Goal: Task Accomplishment & Management: Manage account settings

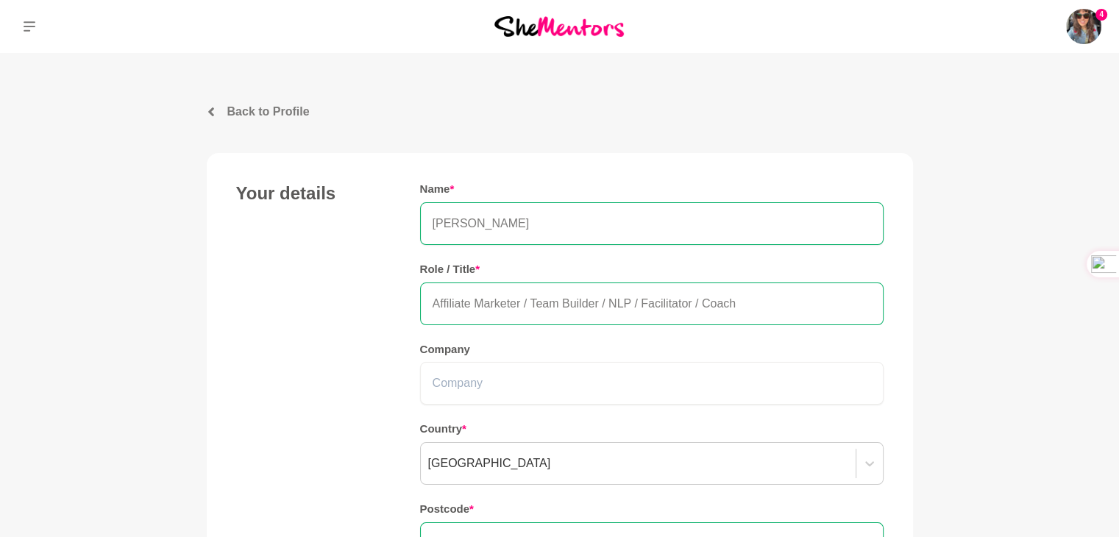
click at [434, 300] on input "Affiliate Marketer / Team Builder / NLP / Facilitator / Coach" at bounding box center [651, 303] width 463 height 43
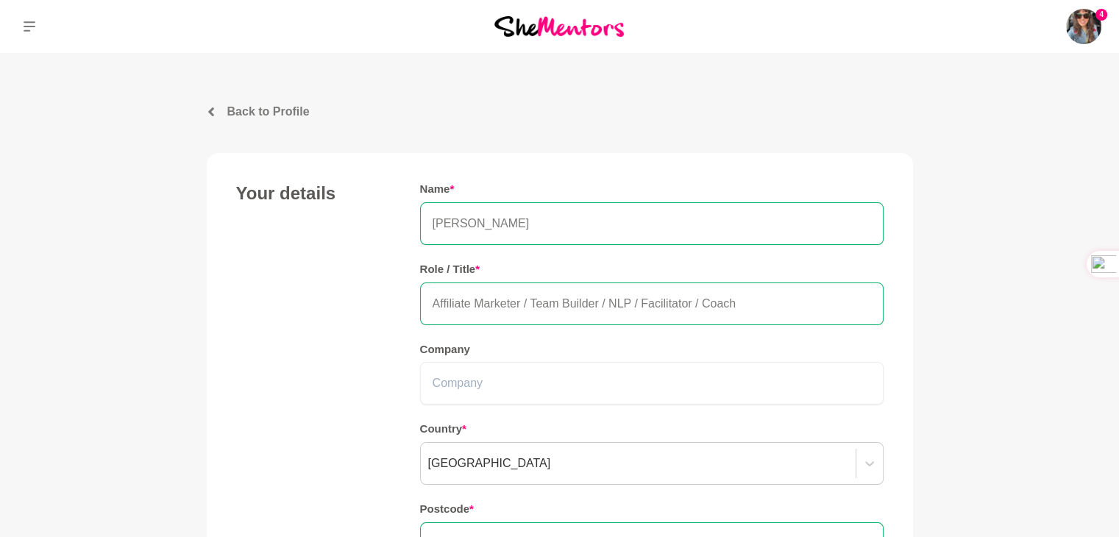
click at [441, 305] on input "Affiliate Marketer / Team Builder / NLP / Facilitator / Coach" at bounding box center [651, 303] width 463 height 43
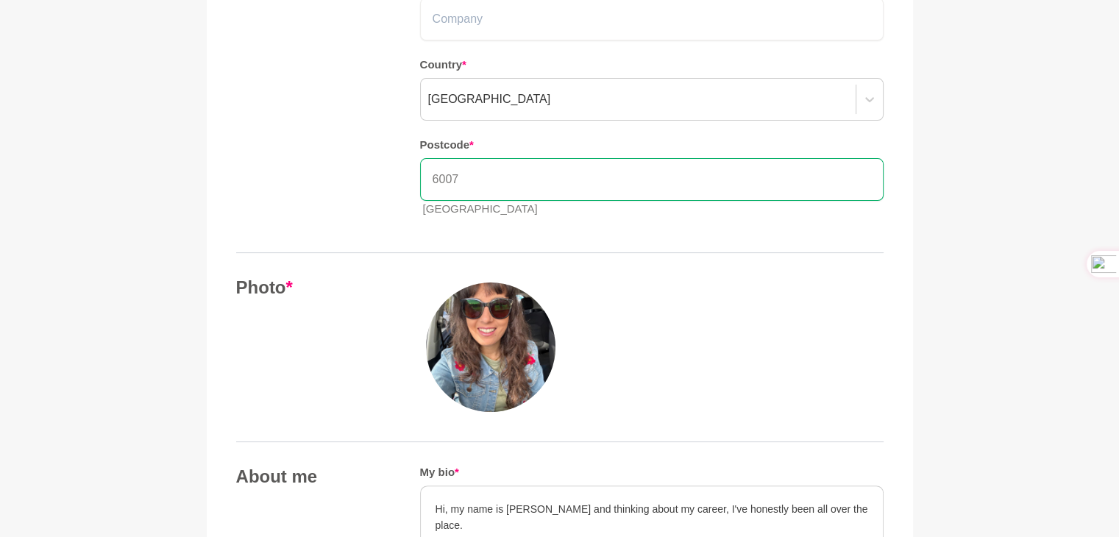
scroll to position [368, 0]
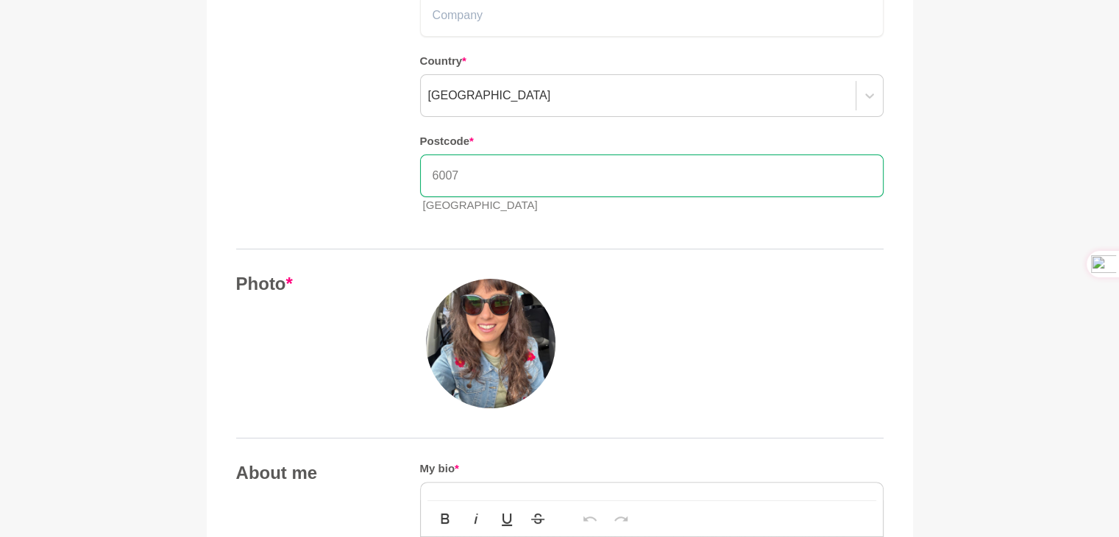
type input "Hight Ticket Affiliate Marketer / Team Builder / NLP / Facilitator / Coach"
click at [485, 318] on img at bounding box center [490, 343] width 129 height 129
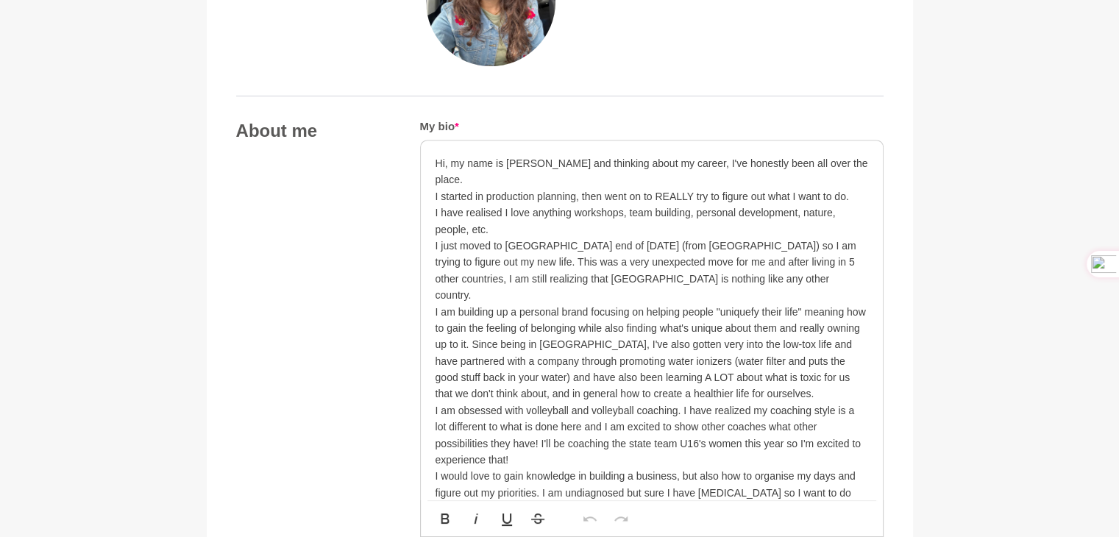
scroll to position [735, 0]
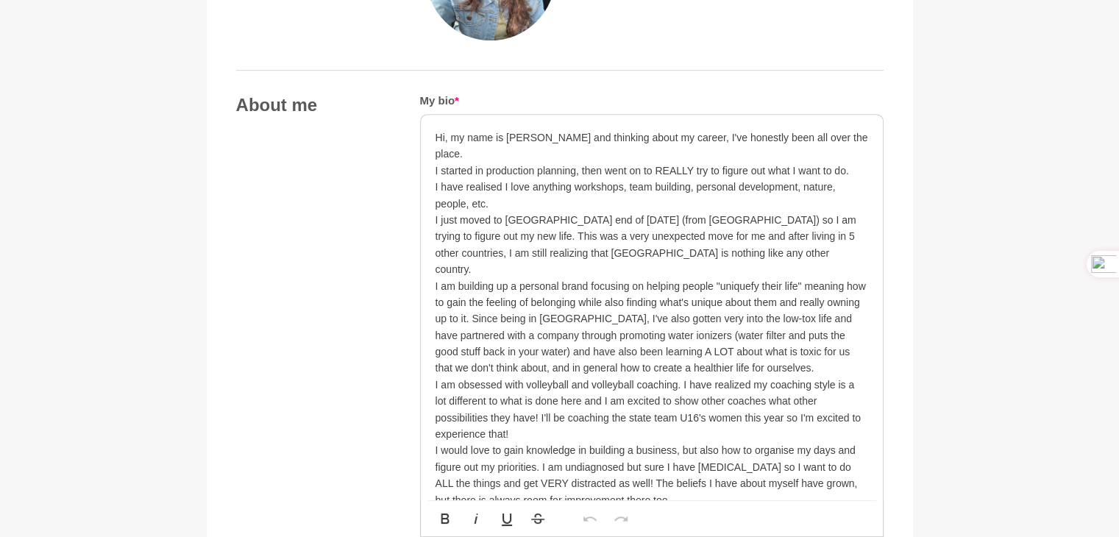
click at [749, 251] on p "I just moved to [GEOGRAPHIC_DATA] end of [DATE] (from [GEOGRAPHIC_DATA]) so I a…" at bounding box center [651, 327] width 432 height 230
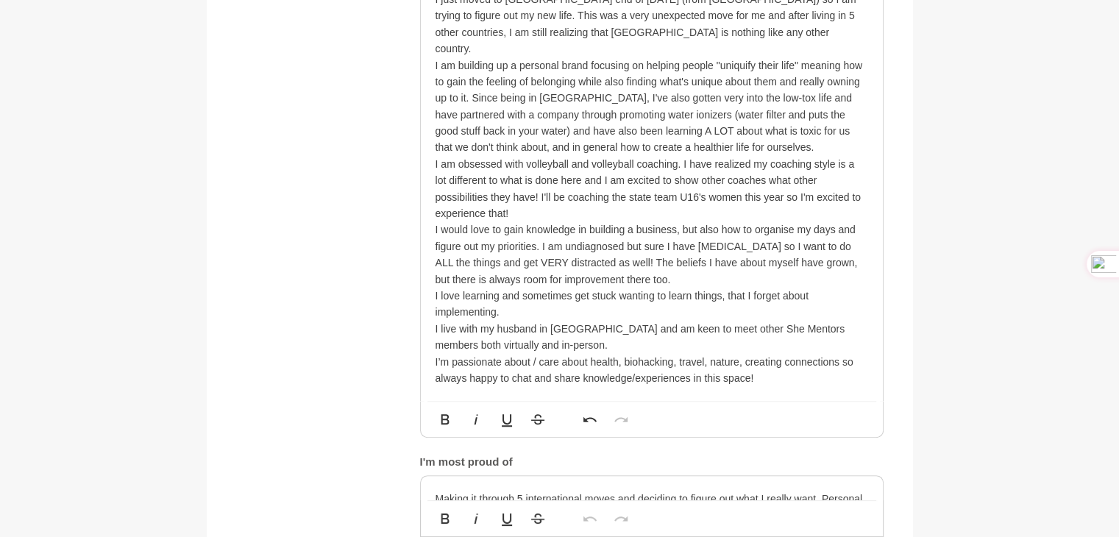
scroll to position [882, 0]
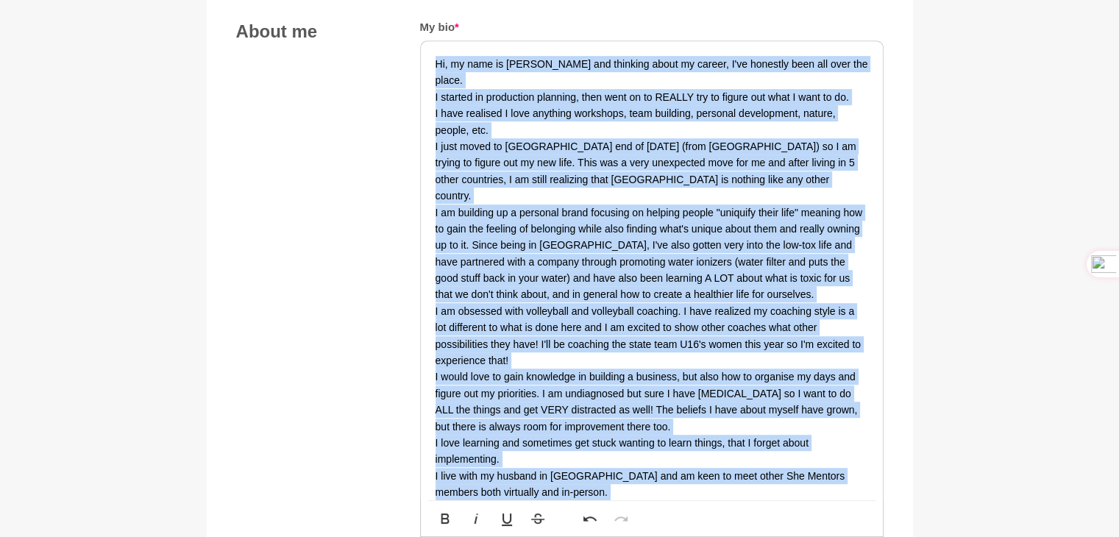
scroll to position [735, 0]
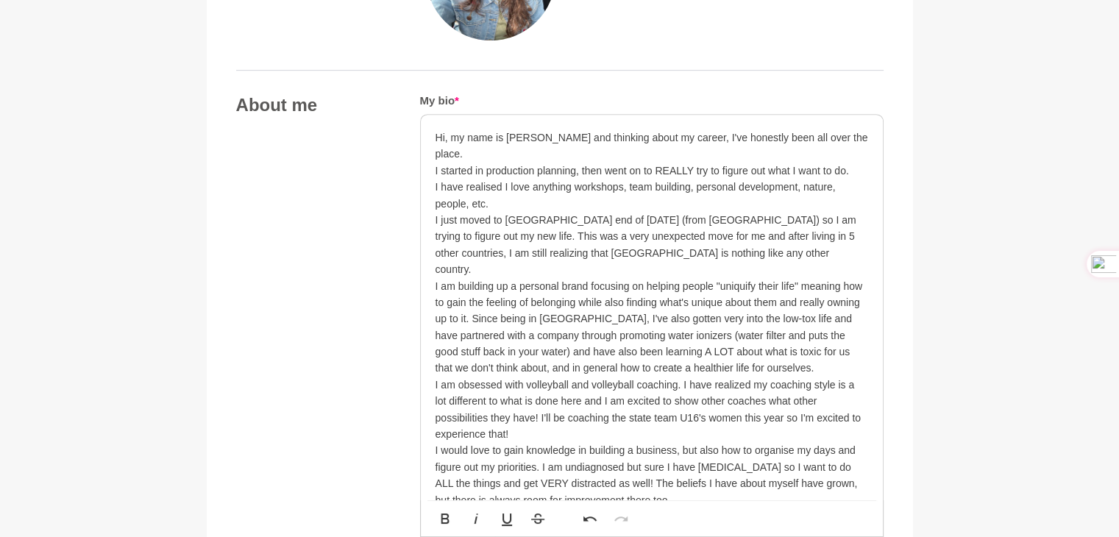
click at [494, 401] on p "I just moved to [GEOGRAPHIC_DATA] end of [DATE] (from [GEOGRAPHIC_DATA]) so I a…" at bounding box center [651, 327] width 432 height 230
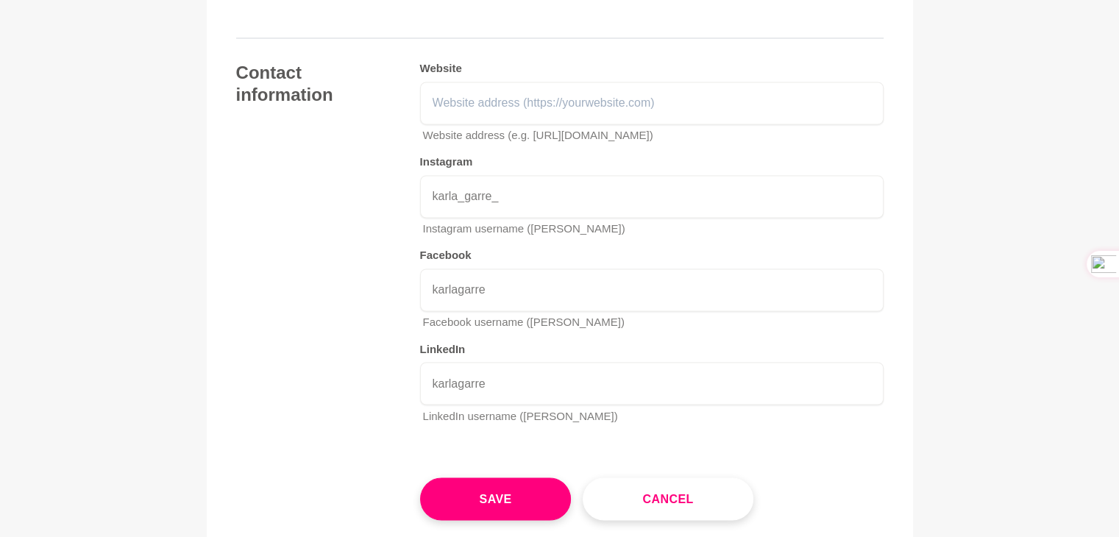
scroll to position [2427, 0]
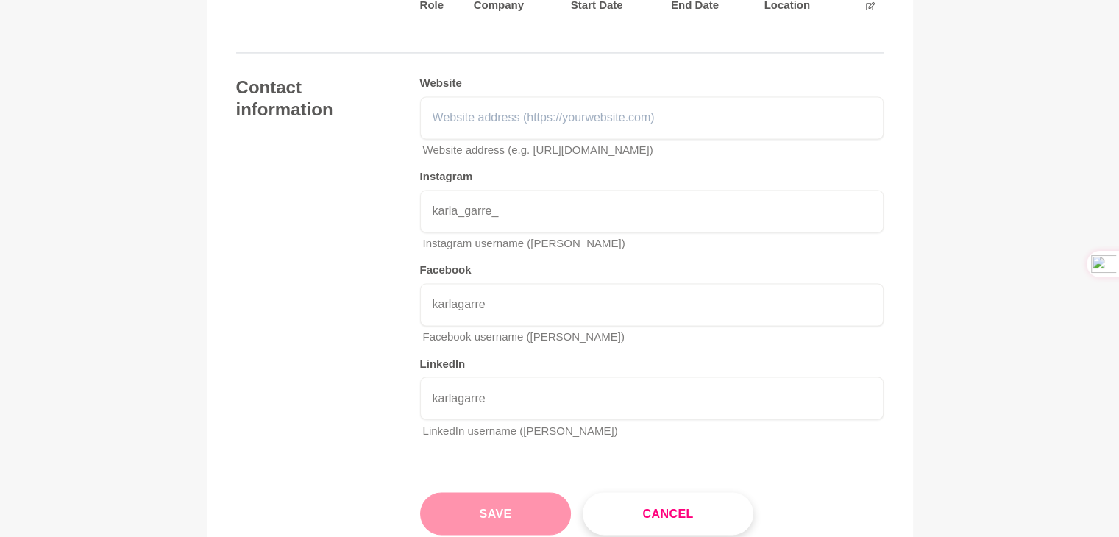
click at [487, 492] on button "Save" at bounding box center [495, 513] width 151 height 43
click at [487, 468] on div "Save Cancel" at bounding box center [651, 501] width 463 height 66
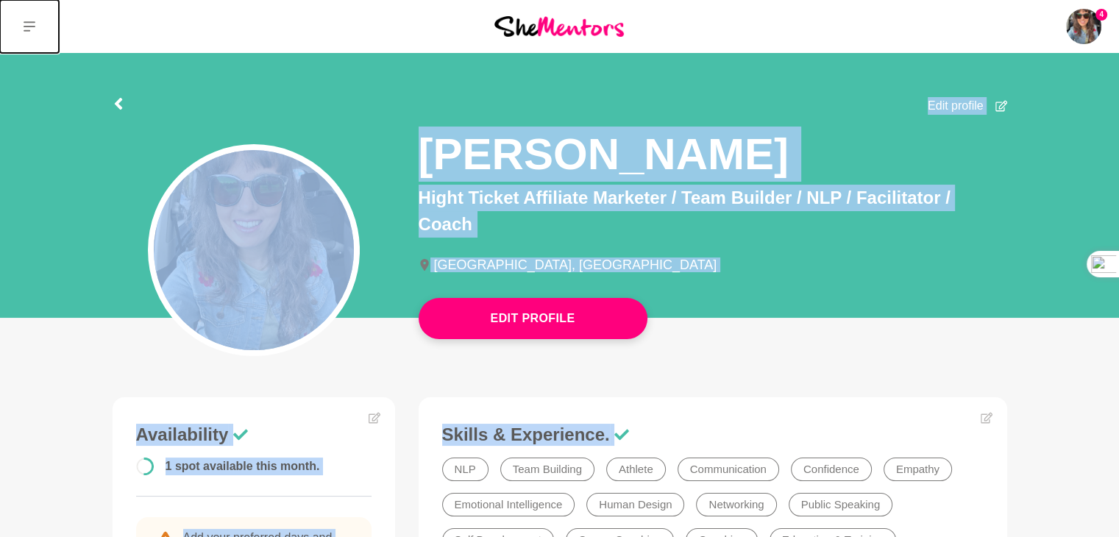
click at [32, 30] on icon at bounding box center [30, 27] width 12 height 12
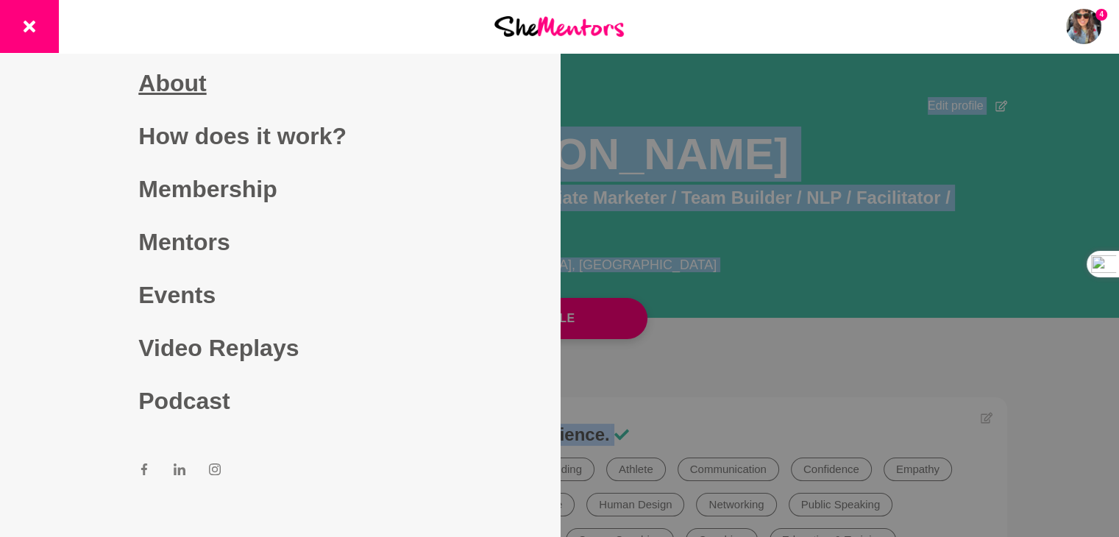
click at [159, 89] on link "About" at bounding box center [279, 83] width 282 height 53
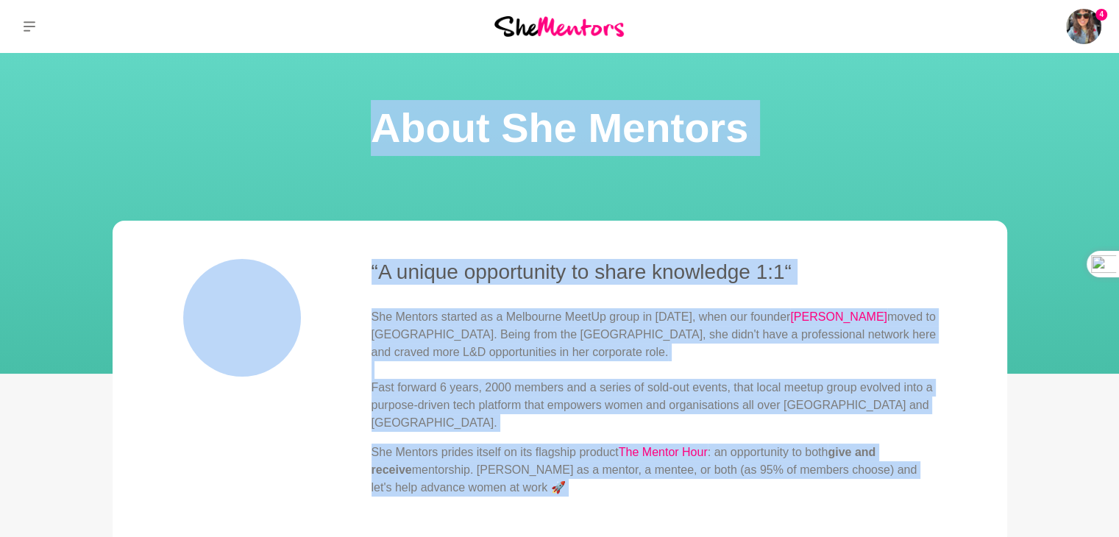
click at [288, 230] on blockquote "“A unique opportunity to share knowledge 1:1“ She Mentors started as a Melbourn…" at bounding box center [560, 384] width 894 height 326
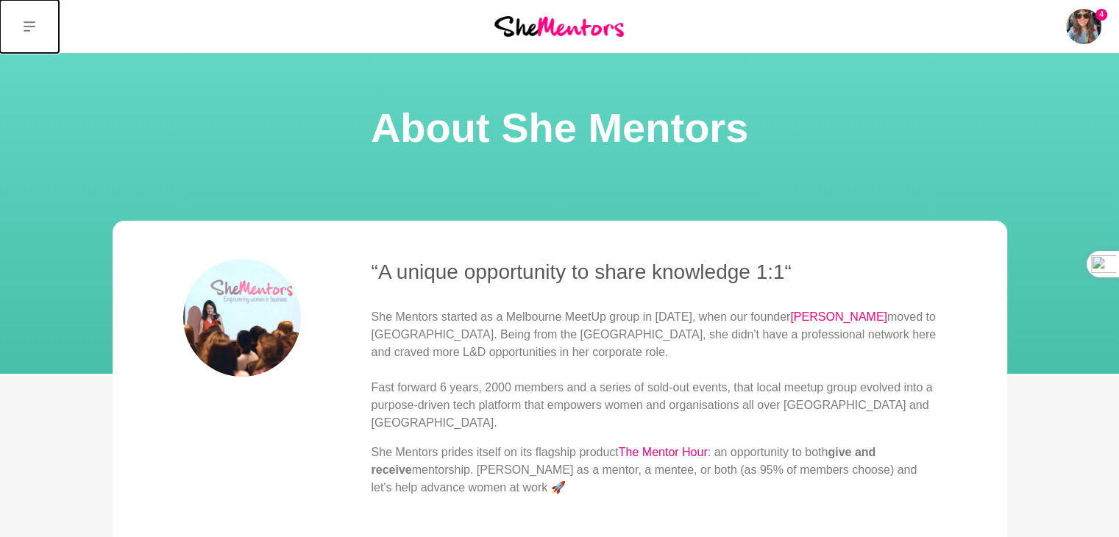
click at [22, 21] on button at bounding box center [29, 26] width 59 height 53
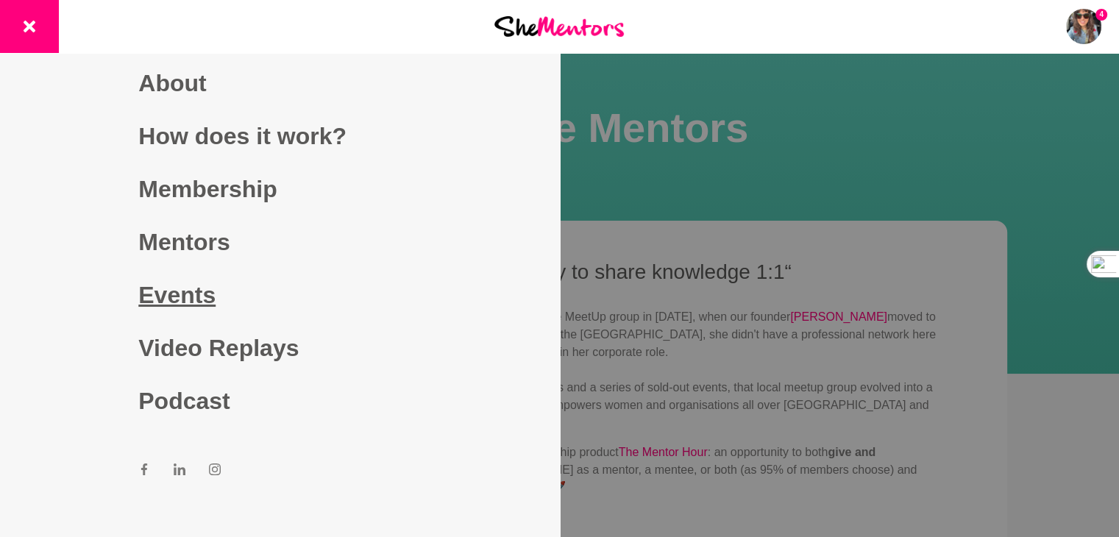
click at [147, 295] on link "Events" at bounding box center [279, 294] width 282 height 53
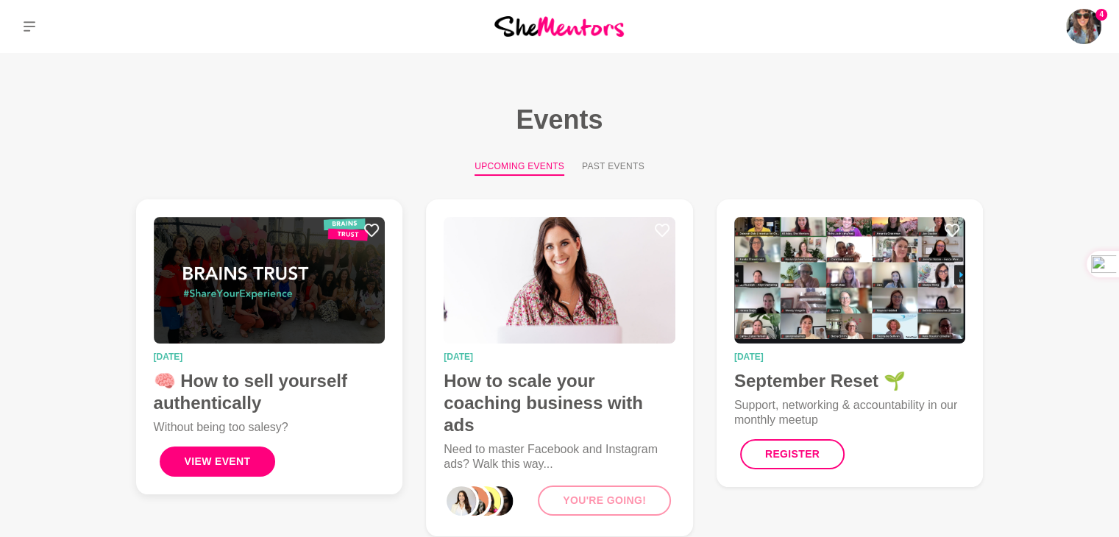
click at [203, 457] on button "View Event" at bounding box center [218, 461] width 116 height 30
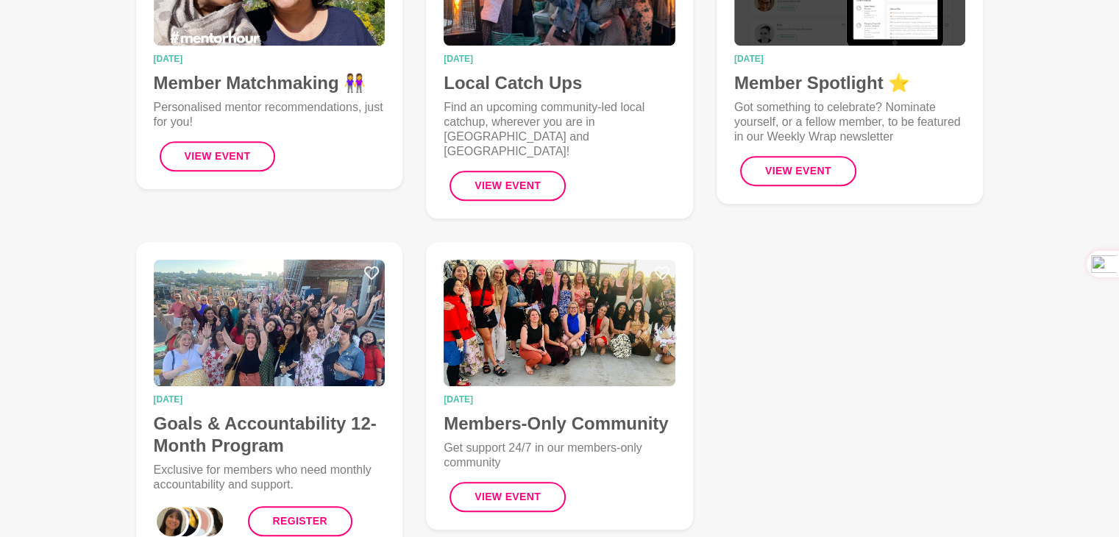
scroll to position [662, 0]
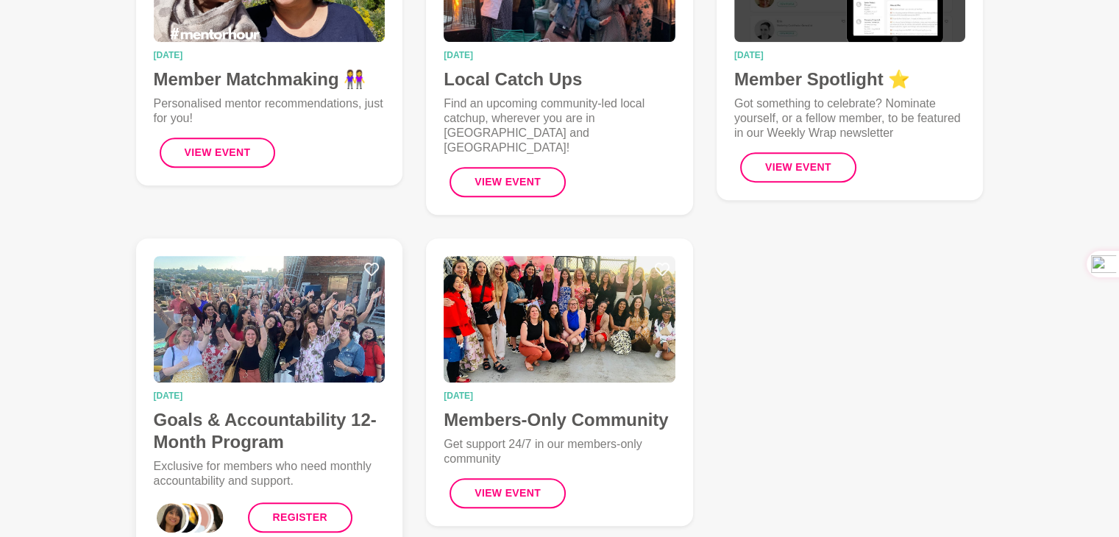
click at [248, 336] on img at bounding box center [270, 319] width 232 height 126
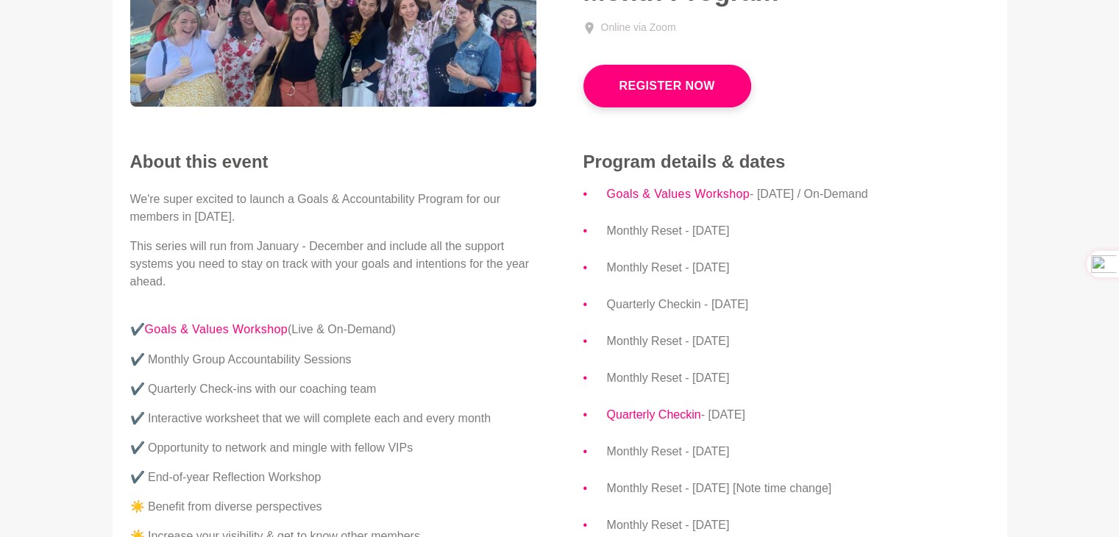
scroll to position [294, 0]
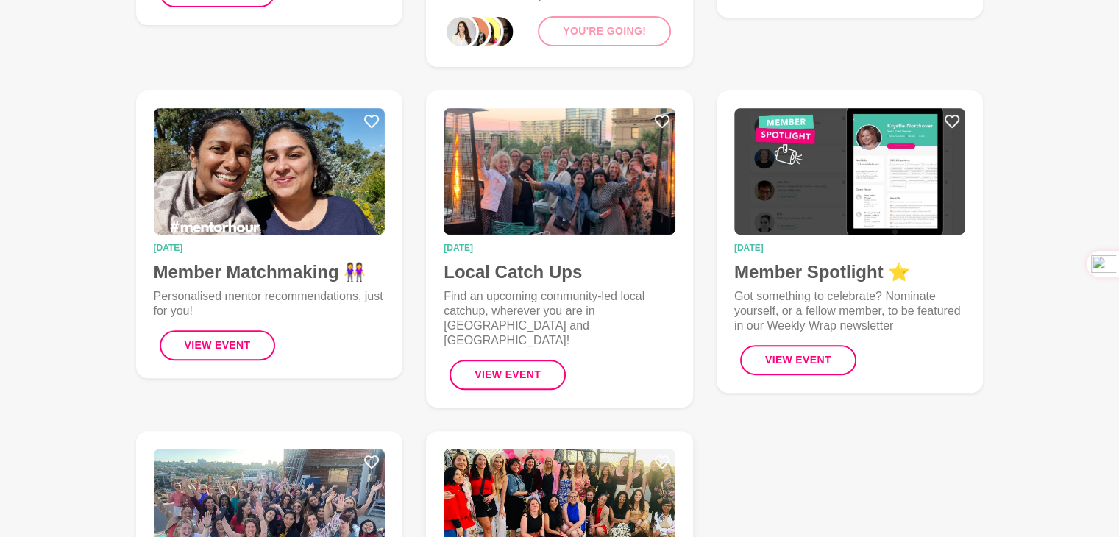
scroll to position [441, 0]
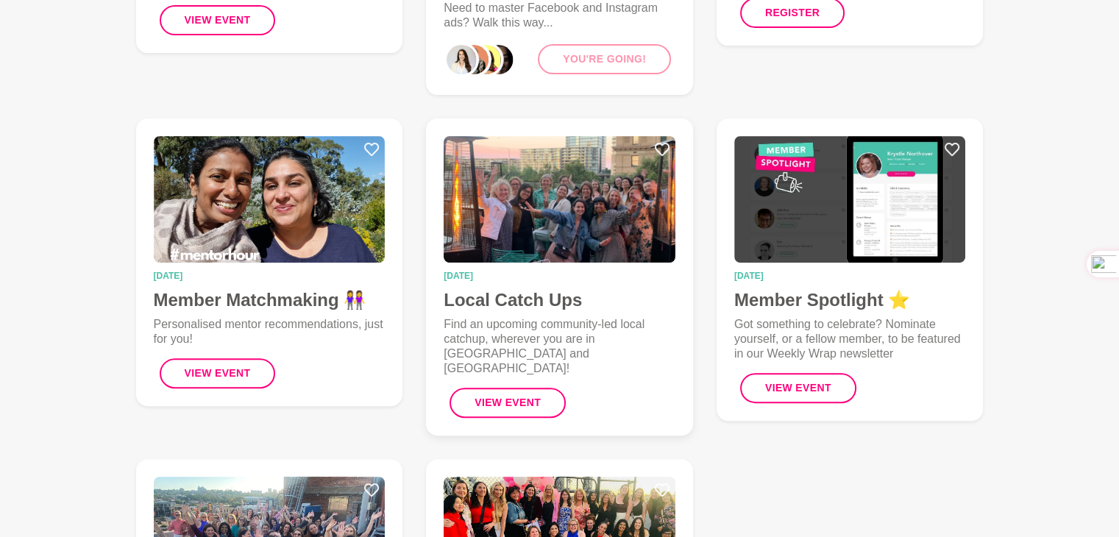
click at [557, 222] on img at bounding box center [559, 199] width 232 height 126
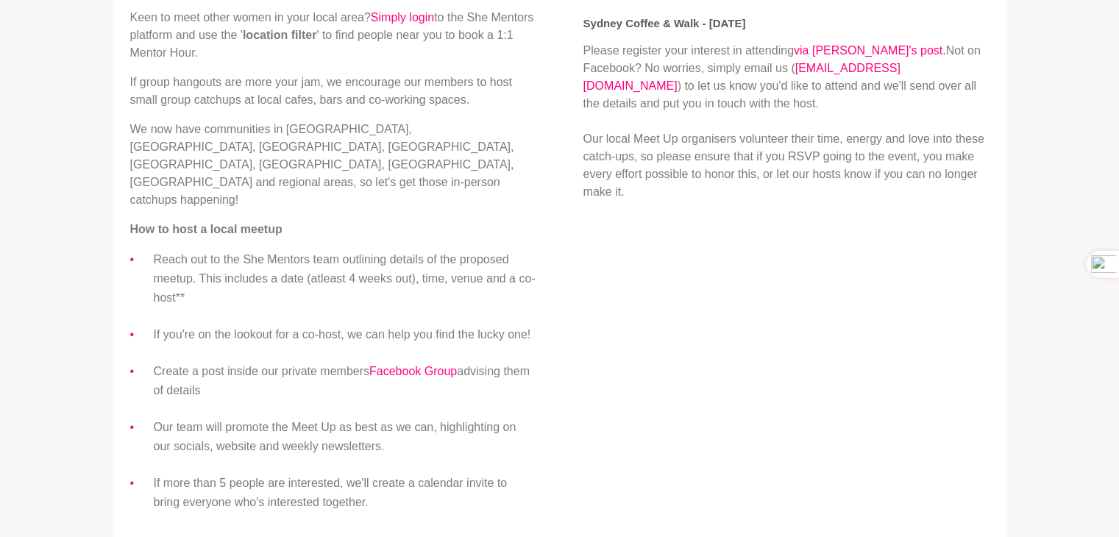
scroll to position [588, 0]
